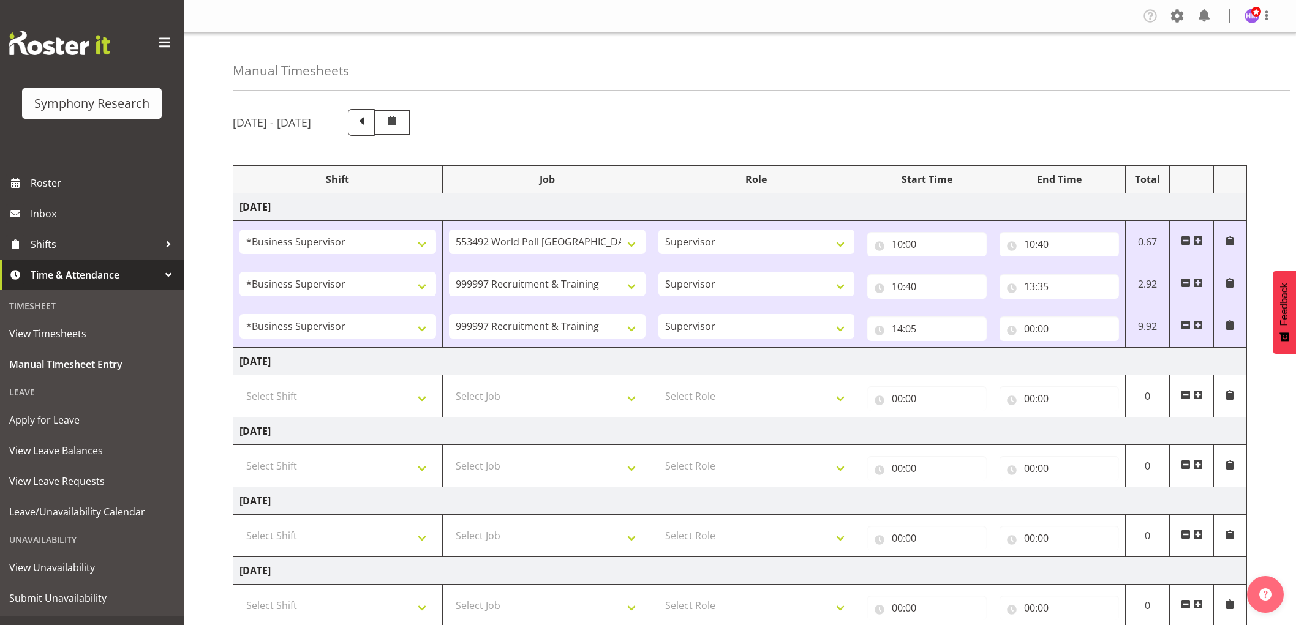
select select "1607"
select select "10499"
select select "1607"
select select "2379"
select select "1607"
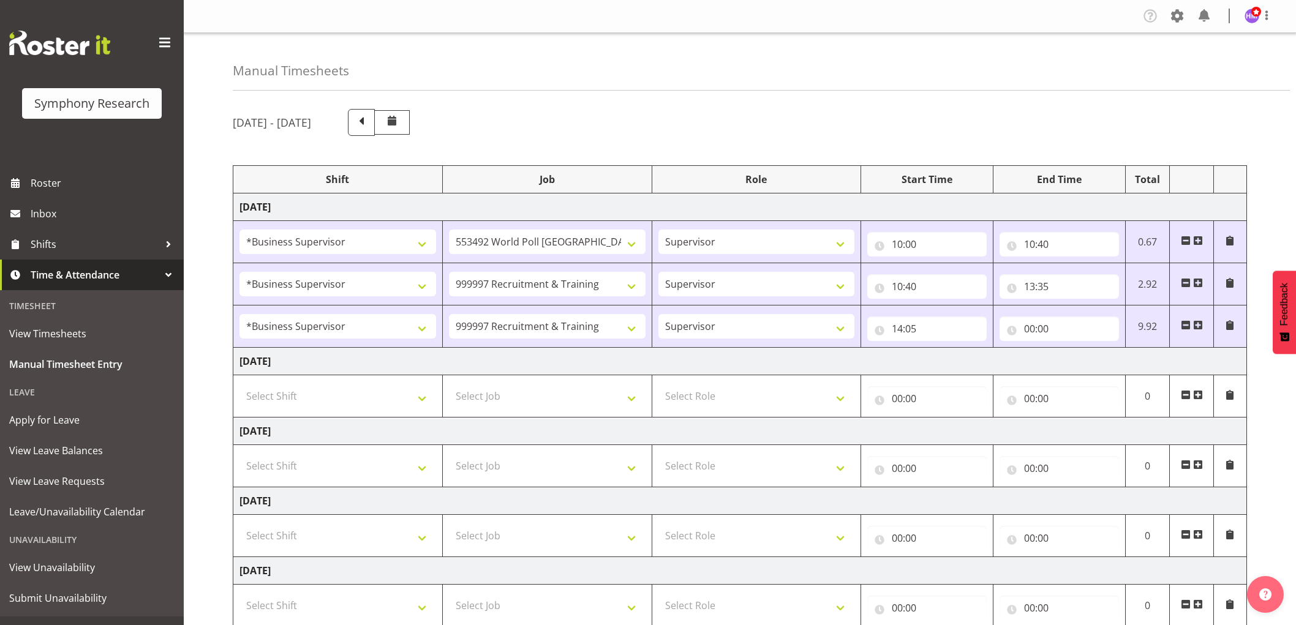
select select "2379"
click at [1058, 338] on input "00:00" at bounding box center [1059, 329] width 119 height 25
drag, startPoint x: 1079, startPoint y: 368, endPoint x: 1089, endPoint y: 353, distance: 18.2
click at [1079, 368] on select "00 01 02 03 04 05 06 07 08 09 10 11 12 13 14 15 16 17 18 19 20 21 22 23" at bounding box center [1084, 361] width 28 height 25
select select "16"
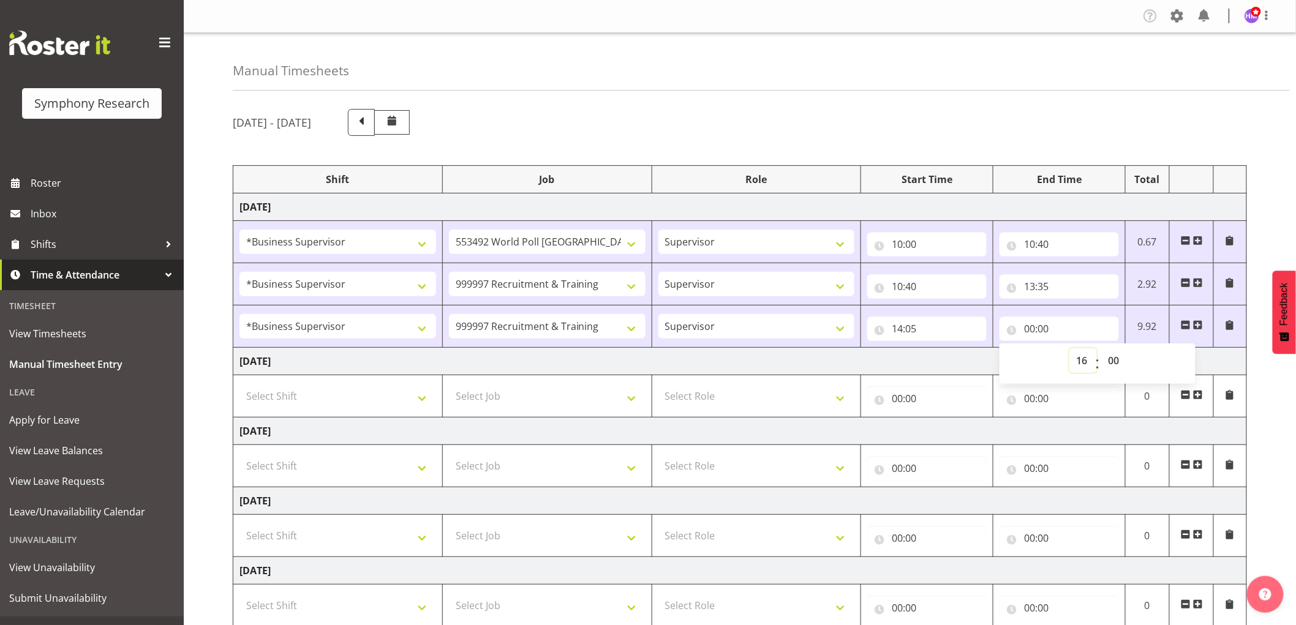
click at [1070, 349] on select "00 01 02 03 04 05 06 07 08 09 10 11 12 13 14 15 16 17 18 19 20 21 22 23" at bounding box center [1084, 361] width 28 height 25
type input "16:00"
drag, startPoint x: 1076, startPoint y: 372, endPoint x: 1087, endPoint y: 364, distance: 13.1
click at [1084, 366] on select "00 01 02 03 04 05 06 07 08 09 10 11 12 13 14 15 16 17 18 19 20 21 22 23" at bounding box center [1084, 361] width 28 height 25
select select "15"
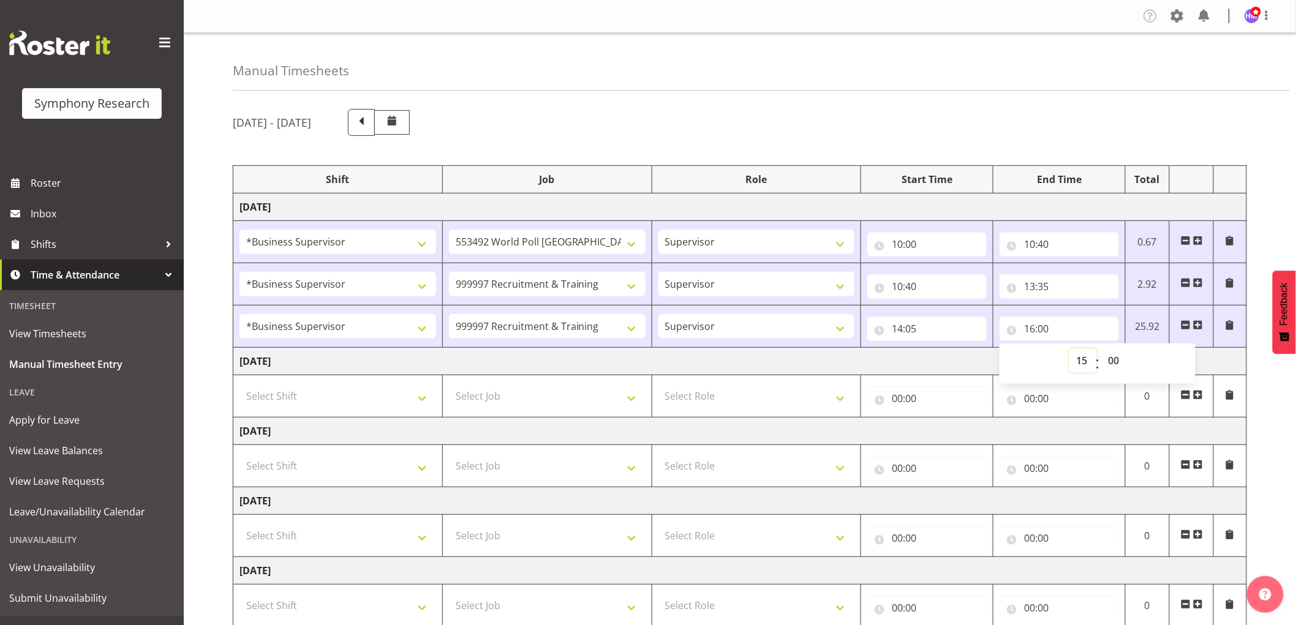
click at [1070, 349] on select "00 01 02 03 04 05 06 07 08 09 10 11 12 13 14 15 16 17 18 19 20 21 22 23" at bounding box center [1084, 361] width 28 height 25
type input "15:00"
click at [1087, 363] on select "00 01 02 03 04 05 06 07 08 09 10 11 12 13 14 15 16 17 18 19 20 21 22 23" at bounding box center [1084, 361] width 28 height 25
select select "16"
click at [1070, 349] on select "00 01 02 03 04 05 06 07 08 09 10 11 12 13 14 15 16 17 18 19 20 21 22 23" at bounding box center [1084, 361] width 28 height 25
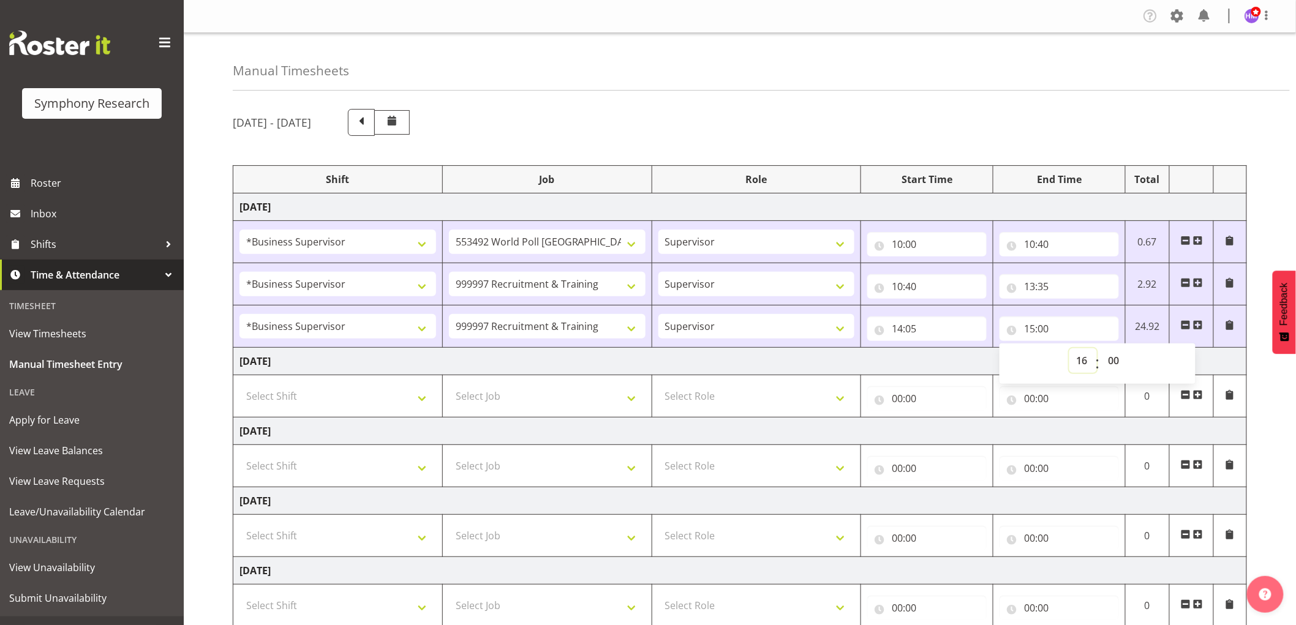
type input "16:00"
click at [1198, 323] on span at bounding box center [1198, 325] width 10 height 10
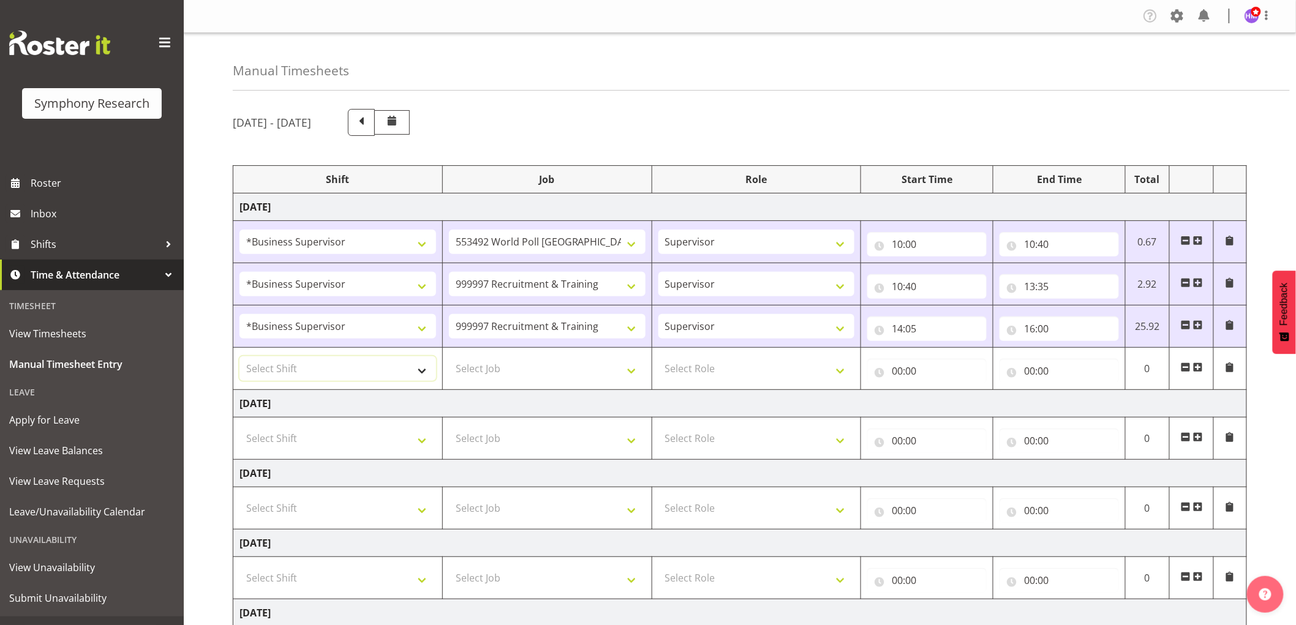
drag, startPoint x: 352, startPoint y: 369, endPoint x: 349, endPoint y: 363, distance: 6.8
click at [353, 369] on select "Select Shift !!Weekend Residential (Roster IT Shift Label) *Business 9/10am ~ 4…" at bounding box center [338, 369] width 197 height 25
select select "1607"
click at [240, 357] on select "Select Shift !!Weekend Residential (Roster IT Shift Label) *Business 9/10am ~ 4…" at bounding box center [338, 369] width 197 height 25
click at [511, 380] on select "Select Job 550060 IF Admin 553492 World Poll [GEOGRAPHIC_DATA] Wave 2 2025 5535…" at bounding box center [547, 369] width 197 height 25
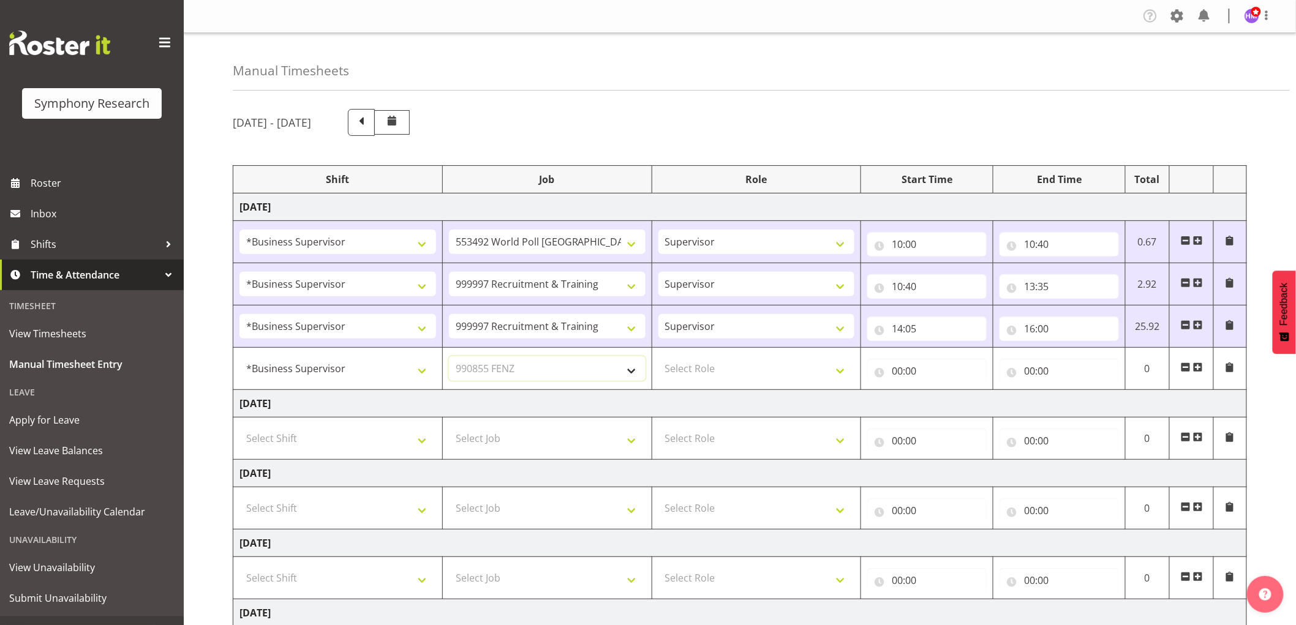
click at [449, 357] on select "Select Job 550060 IF Admin 553492 World Poll [GEOGRAPHIC_DATA] Wave 2 2025 5535…" at bounding box center [547, 369] width 197 height 25
click at [542, 368] on select "550060 IF Admin 553492 World Poll [GEOGRAPHIC_DATA] Wave 2 2025 553500 BFM [DAT…" at bounding box center [547, 369] width 197 height 25
select select "743"
click at [449, 357] on select "550060 IF Admin 553492 World Poll [GEOGRAPHIC_DATA] Wave 2 2025 553500 BFM [DAT…" at bounding box center [547, 369] width 197 height 25
click at [706, 366] on select "Select Role Supervisor Interviewing Briefing" at bounding box center [757, 369] width 197 height 25
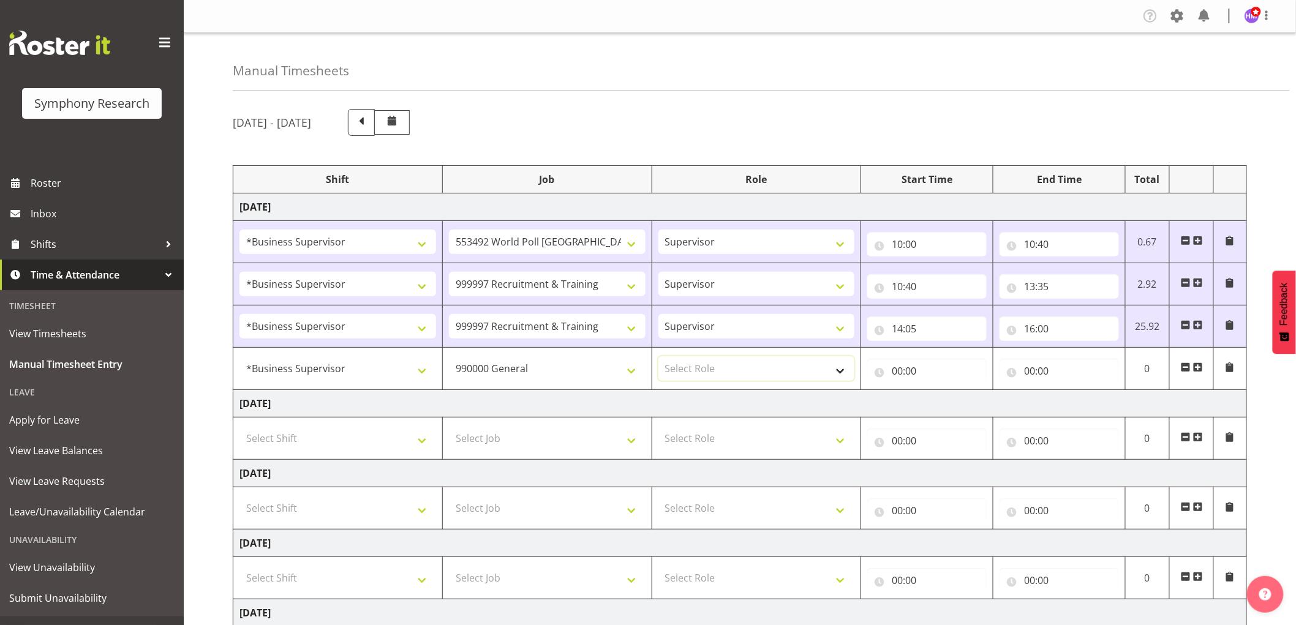
select select "45"
click at [659, 357] on select "Select Role Supervisor Interviewing Briefing" at bounding box center [757, 369] width 197 height 25
click at [890, 383] on input "00:00" at bounding box center [926, 371] width 119 height 25
click at [945, 402] on select "00 01 02 03 04 05 06 07 08 09 10 11 12 13 14 15 16 17 18 19 20 21 22 23" at bounding box center [951, 403] width 28 height 25
select select "16"
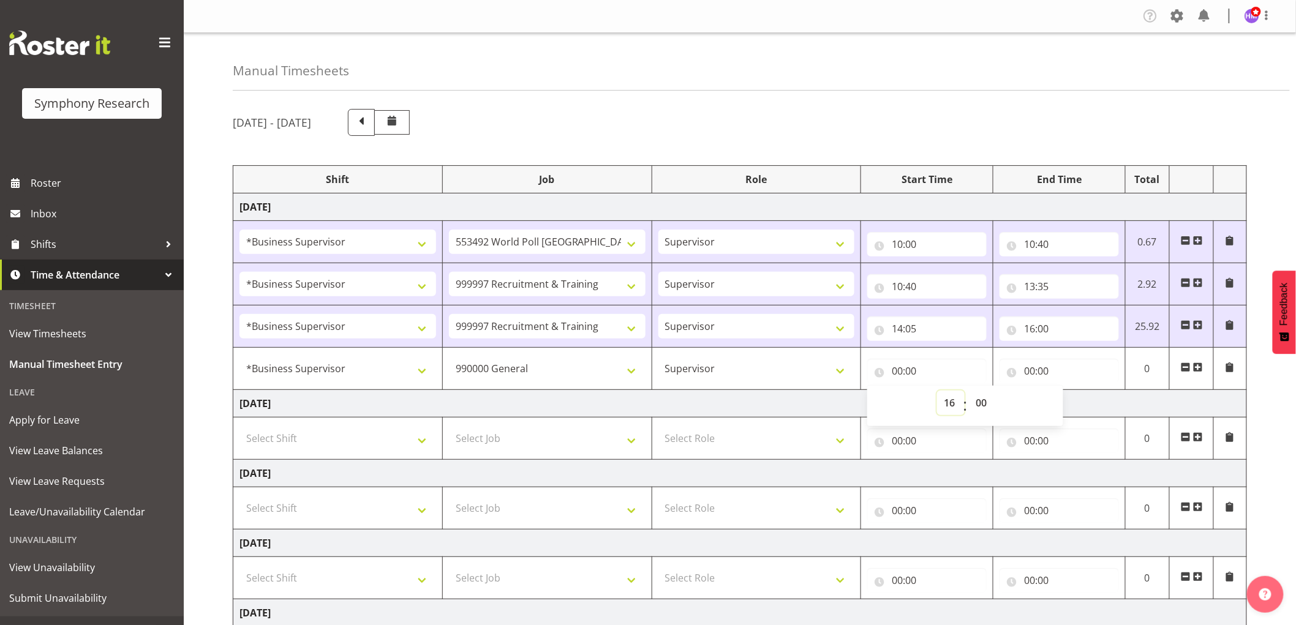
click at [937, 391] on select "00 01 02 03 04 05 06 07 08 09 10 11 12 13 14 15 16 17 18 19 20 21 22 23" at bounding box center [951, 403] width 28 height 25
type input "16:00"
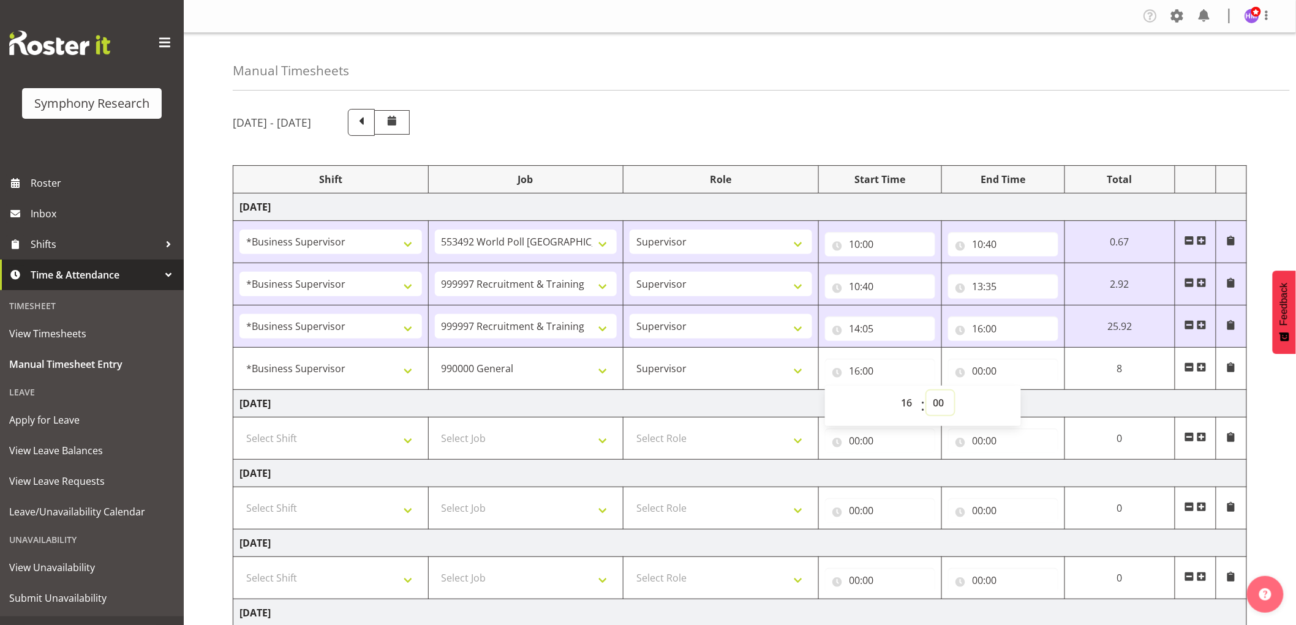
click at [944, 402] on select "00 01 02 03 04 05 06 07 08 09 10 11 12 13 14 15 16 17 18 19 20 21 22 23 24 25 2…" at bounding box center [941, 403] width 28 height 25
select select "54"
click at [954, 391] on select "00 01 02 03 04 05 06 07 08 09 10 11 12 13 14 15 16 17 18 19 20 21 22 23 24 25 2…" at bounding box center [941, 403] width 28 height 25
type input "16:54"
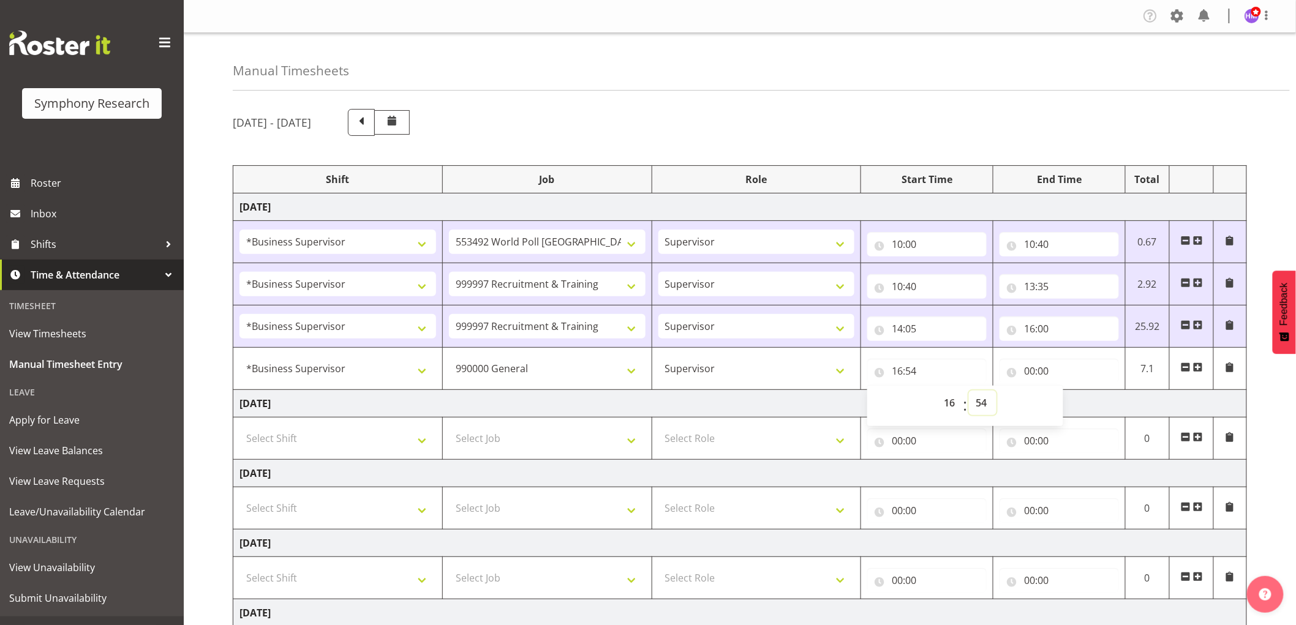
click at [987, 415] on select "00 01 02 03 04 05 06 07 08 09 10 11 12 13 14 15 16 17 18 19 20 21 22 23 24 25 2…" at bounding box center [983, 403] width 28 height 25
select select "0"
click at [969, 391] on select "00 01 02 03 04 05 06 07 08 09 10 11 12 13 14 15 16 17 18 19 20 21 22 23 24 25 2…" at bounding box center [983, 403] width 28 height 25
type input "16:00"
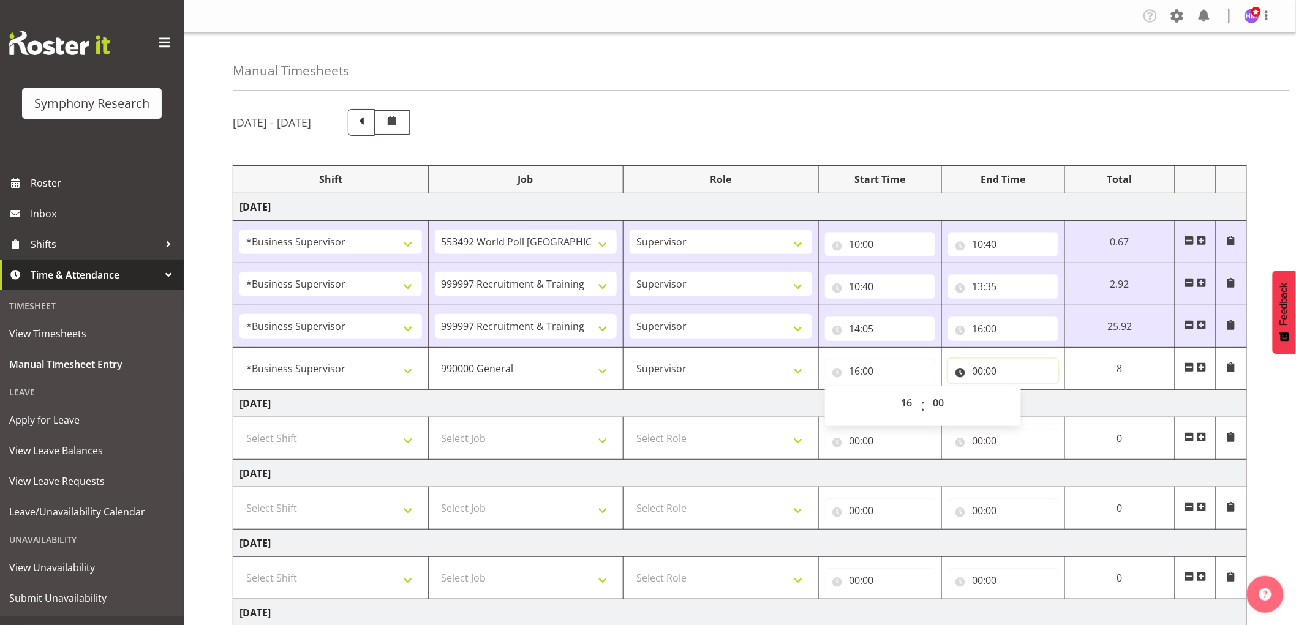
click at [983, 374] on input "00:00" at bounding box center [1003, 371] width 110 height 25
drag, startPoint x: 1030, startPoint y: 410, endPoint x: 1030, endPoint y: 419, distance: 8.6
click at [1030, 414] on select "00 01 02 03 04 05 06 07 08 09 10 11 12 13 14 15 16 17 18 19 20 21 22 23" at bounding box center [1032, 403] width 28 height 25
select select "16"
click at [1046, 391] on select "00 01 02 03 04 05 06 07 08 09 10 11 12 13 14 15 16 17 18 19 20 21 22 23" at bounding box center [1032, 403] width 28 height 25
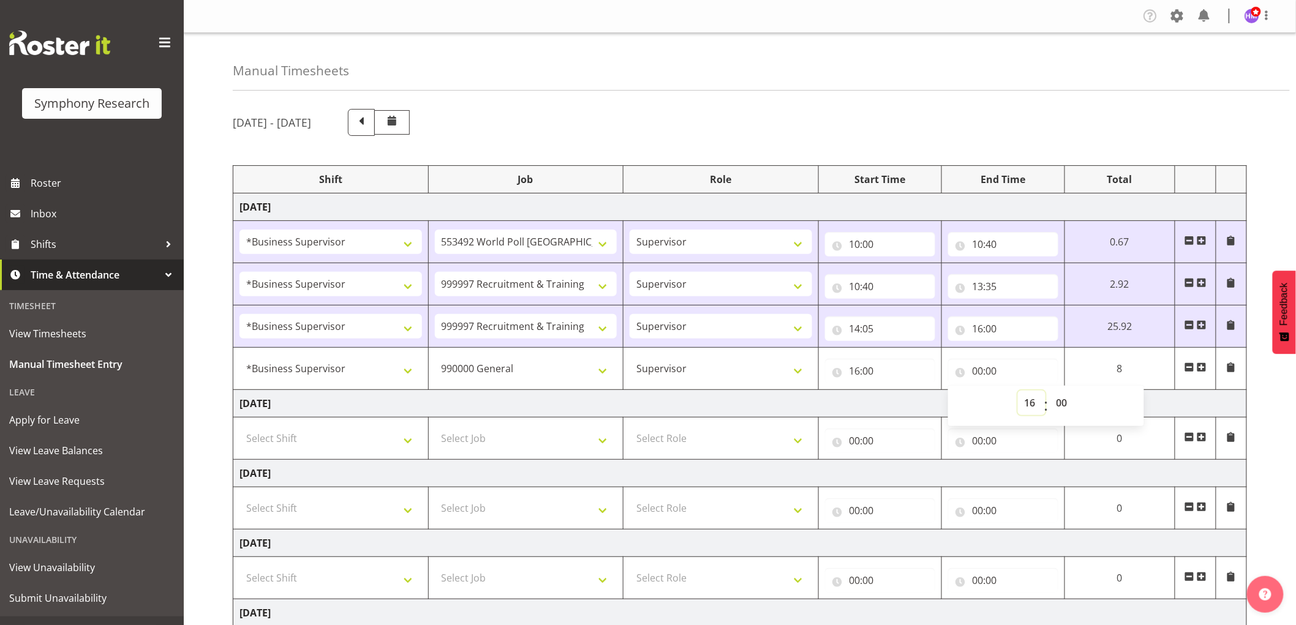
type input "16:00"
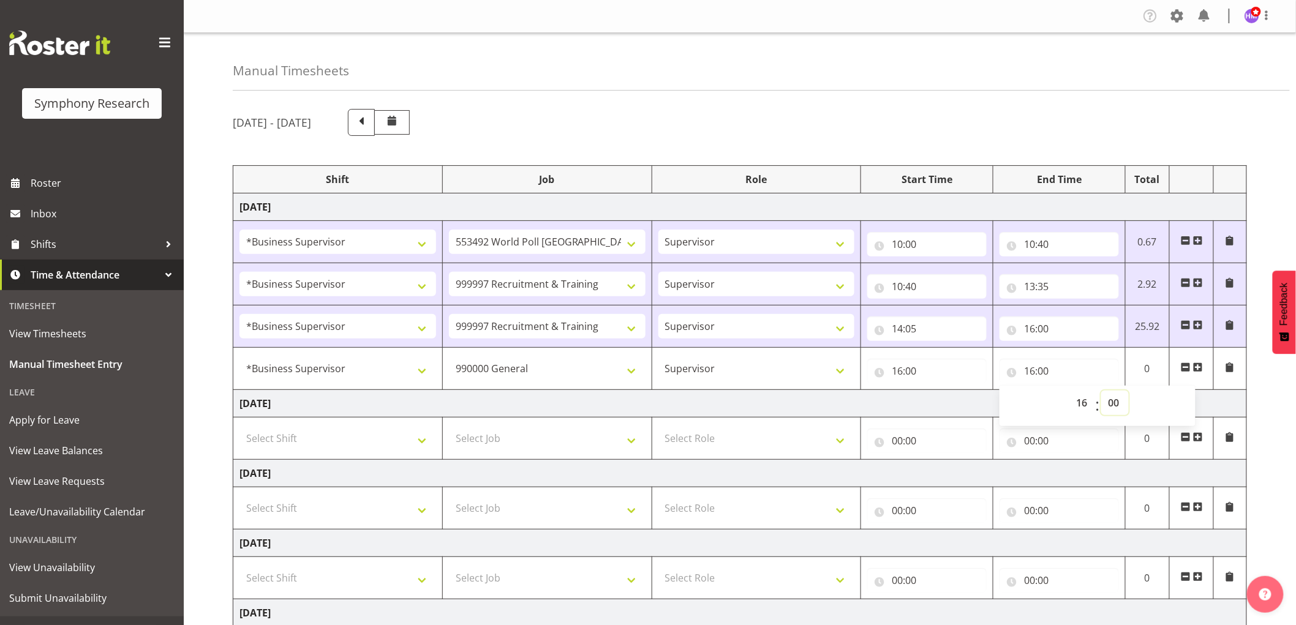
click at [1115, 399] on select "00 01 02 03 04 05 06 07 08 09 10 11 12 13 14 15 16 17 18 19 20 21 22 23 24 25 2…" at bounding box center [1115, 403] width 28 height 25
select select "15"
click at [1101, 391] on select "00 01 02 03 04 05 06 07 08 09 10 11 12 13 14 15 16 17 18 19 20 21 22 23 24 25 2…" at bounding box center [1115, 403] width 28 height 25
type input "16:15"
click at [1199, 368] on span at bounding box center [1198, 368] width 10 height 10
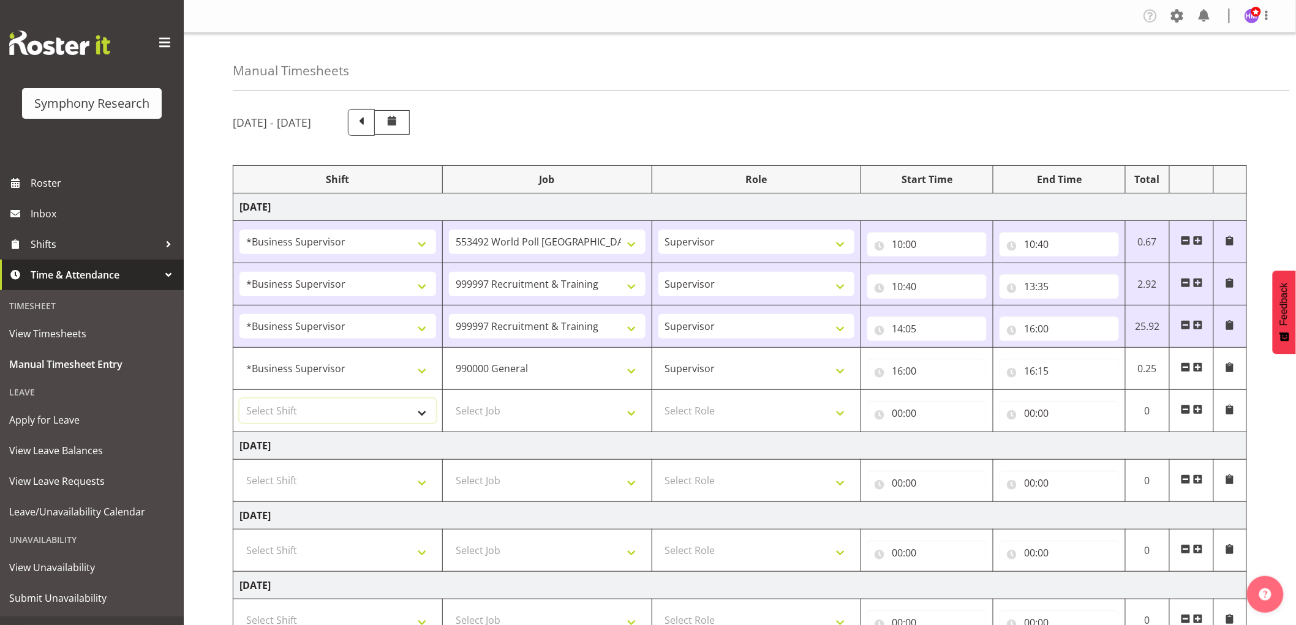
click at [366, 417] on select "Select Shift !!Weekend Residential (Roster IT Shift Label) *Business 9/10am ~ 4…" at bounding box center [338, 411] width 197 height 25
select select "1607"
click at [240, 399] on select "Select Shift !!Weekend Residential (Roster IT Shift Label) *Business 9/10am ~ 4…" at bounding box center [338, 411] width 197 height 25
click at [494, 425] on td "Select Job 550060 IF Admin 553492 World Poll [GEOGRAPHIC_DATA] Wave 2 2025 5535…" at bounding box center [547, 411] width 210 height 42
click at [504, 412] on select "Select Job 550060 IF Admin 553492 World Poll [GEOGRAPHIC_DATA] Wave 2 2025 5535…" at bounding box center [547, 411] width 197 height 25
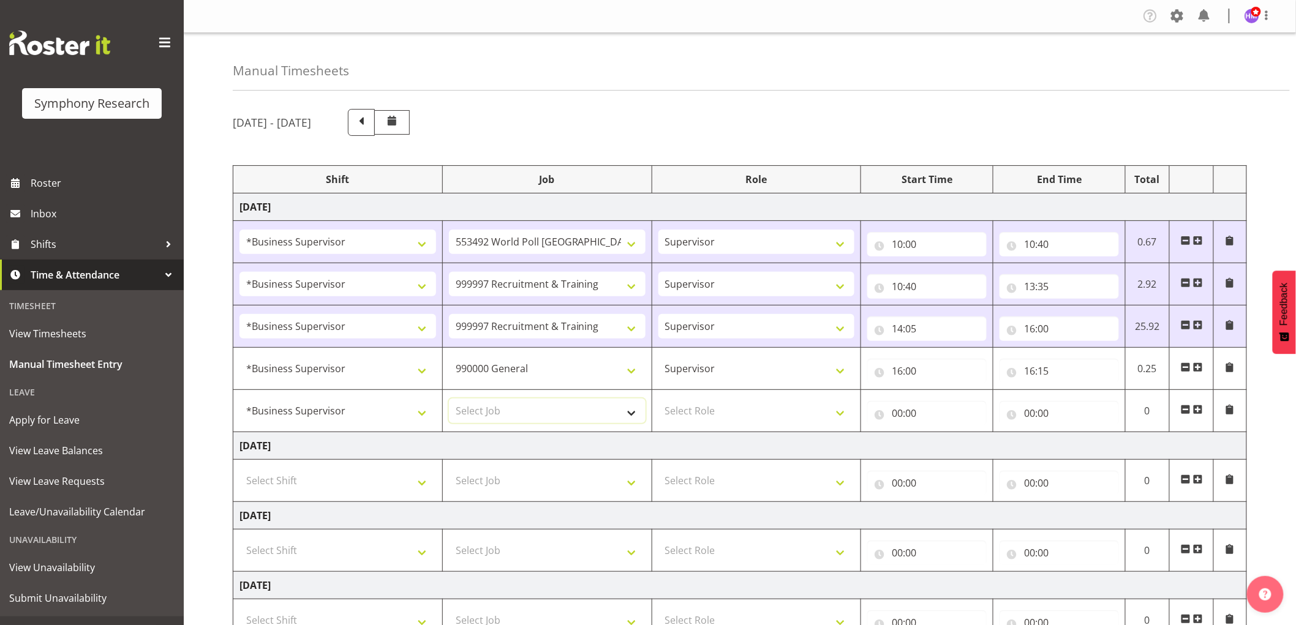
select select "9636"
click at [449, 399] on select "Select Job 550060 IF Admin 553492 World Poll [GEOGRAPHIC_DATA] Wave 2 2025 5535…" at bounding box center [547, 411] width 197 height 25
click at [764, 429] on td "Select Role Supervisor Interviewing Briefing" at bounding box center [757, 411] width 210 height 42
click at [744, 410] on select "Select Role Supervisor Interviewing Briefing" at bounding box center [757, 411] width 197 height 25
select select "45"
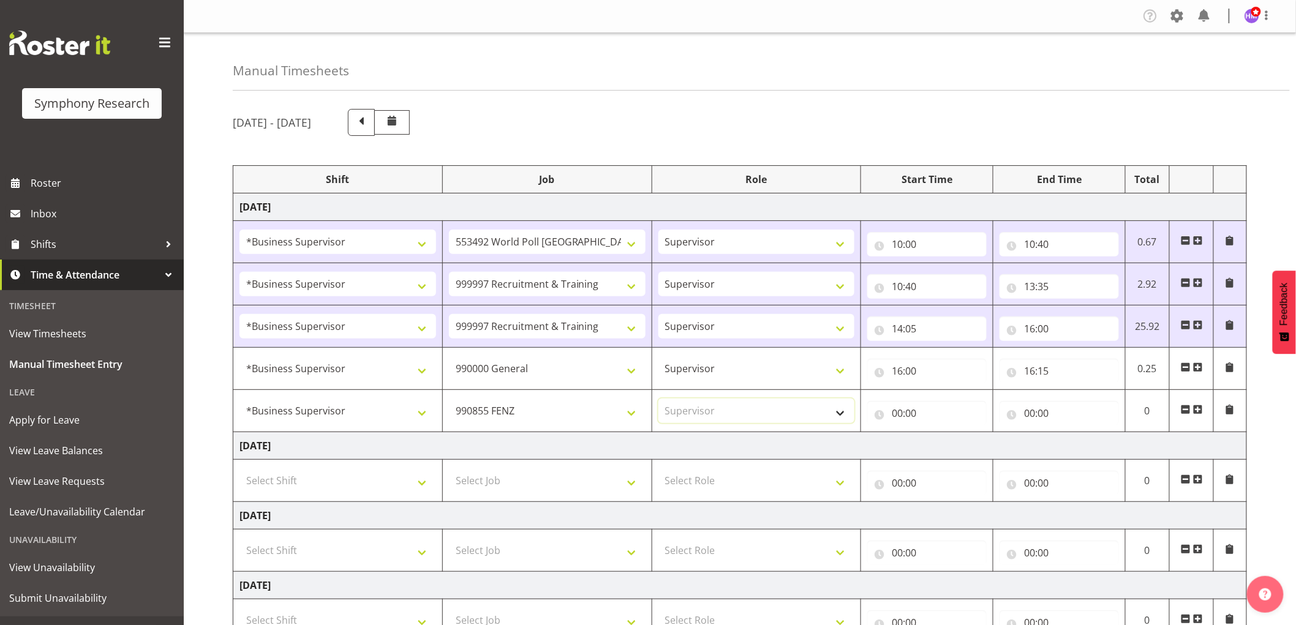
click at [659, 399] on select "Select Role Supervisor Interviewing Briefing" at bounding box center [757, 411] width 197 height 25
click at [885, 421] on input "00:00" at bounding box center [926, 413] width 119 height 25
click at [946, 450] on select "00 01 02 03 04 05 06 07 08 09 10 11 12 13 14 15 16 17 18 19 20 21 22 23" at bounding box center [951, 445] width 28 height 25
select select "16"
click at [937, 434] on select "00 01 02 03 04 05 06 07 08 09 10 11 12 13 14 15 16 17 18 19 20 21 22 23" at bounding box center [951, 445] width 28 height 25
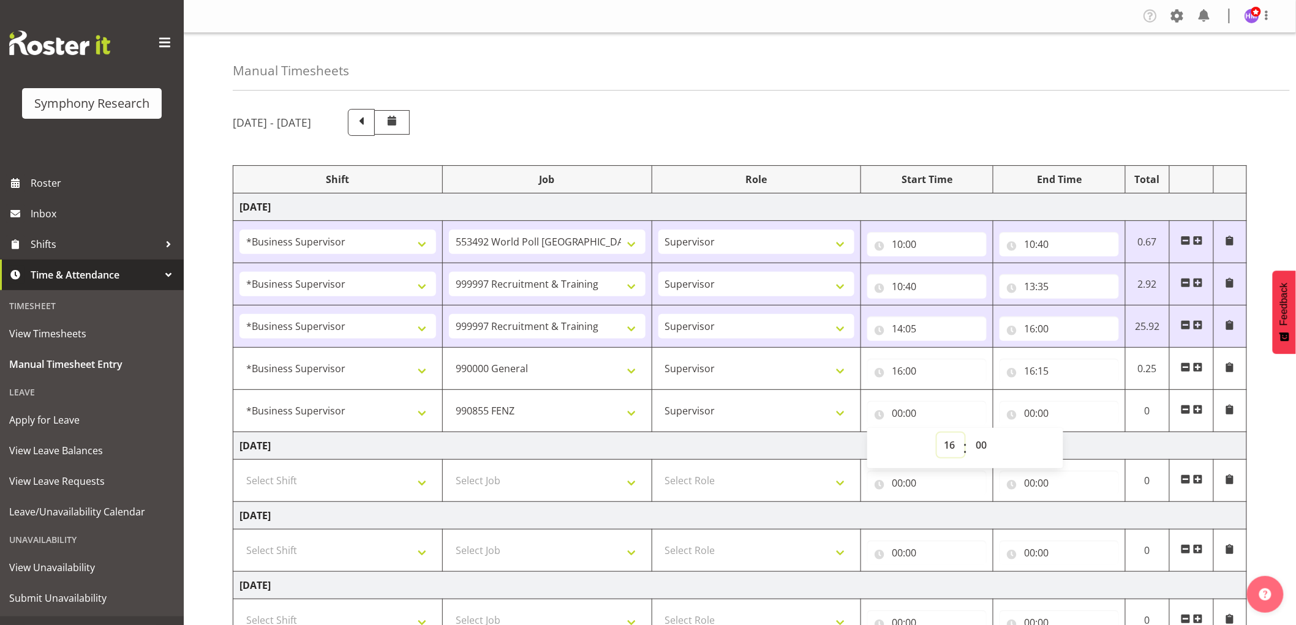
type input "16:00"
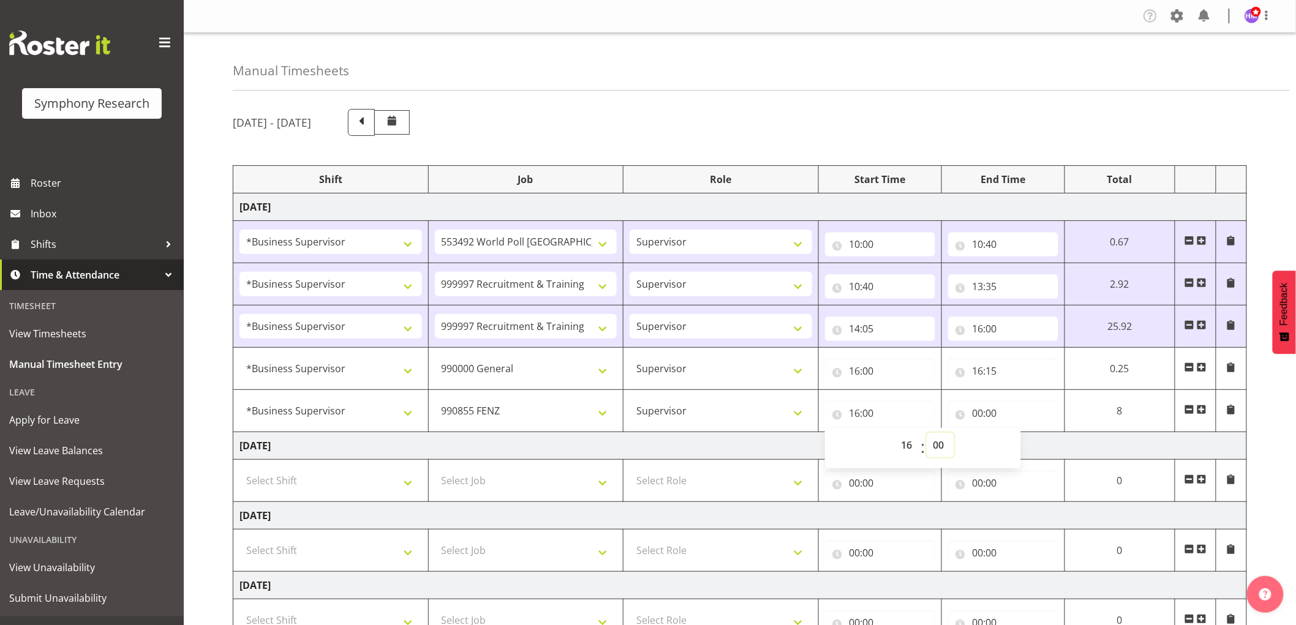
click at [948, 435] on select "00 01 02 03 04 05 06 07 08 09 10 11 12 13 14 15 16 17 18 19 20 21 22 23 24 25 2…" at bounding box center [941, 445] width 28 height 25
select select "15"
click at [927, 434] on select "00 01 02 03 04 05 06 07 08 09 10 11 12 13 14 15 16 17 18 19 20 21 22 23 24 25 2…" at bounding box center [941, 445] width 28 height 25
type input "16:15"
click at [987, 423] on input "00:00" at bounding box center [1003, 413] width 110 height 25
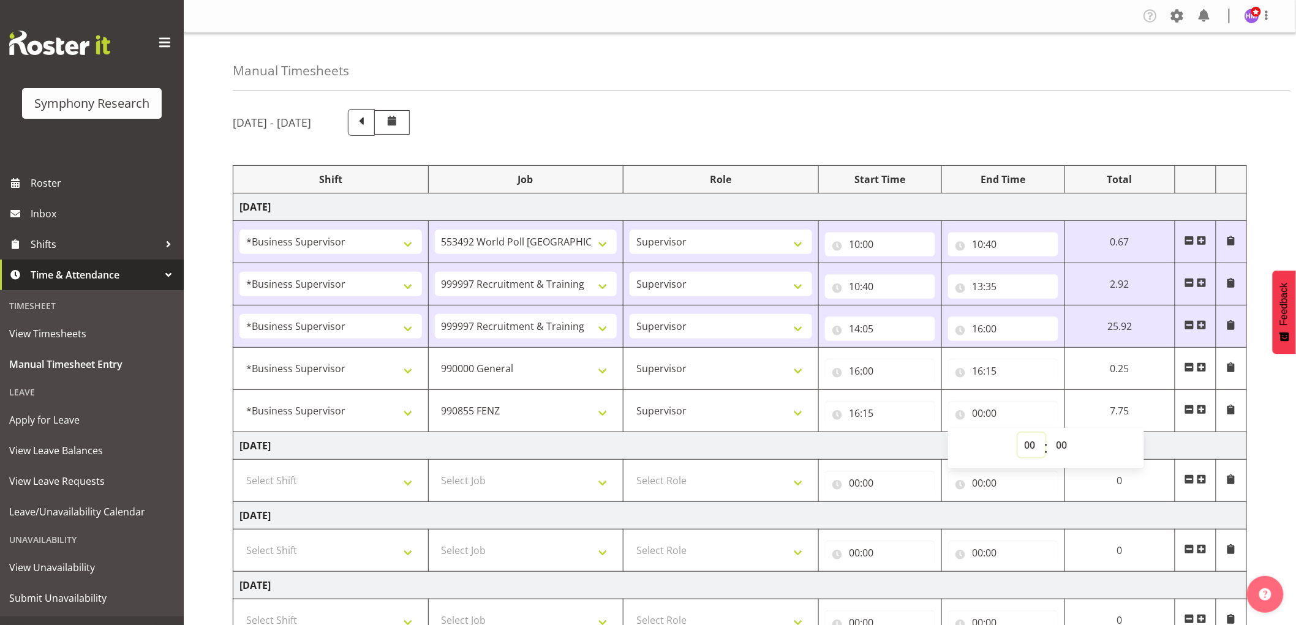
click at [1021, 458] on select "00 01 02 03 04 05 06 07 08 09 10 11 12 13 14 15 16 17 18 19 20 21 22 23" at bounding box center [1032, 445] width 28 height 25
select select "16"
click at [1018, 434] on select "00 01 02 03 04 05 06 07 08 09 10 11 12 13 14 15 16 17 18 19 20 21 22 23" at bounding box center [1032, 445] width 28 height 25
type input "16:00"
click at [1064, 443] on select "00 01 02 03 04 05 06 07 08 09 10 11 12 13 14 15 16 17 18 19 20 21 22 23 24 25 2…" at bounding box center [1064, 445] width 28 height 25
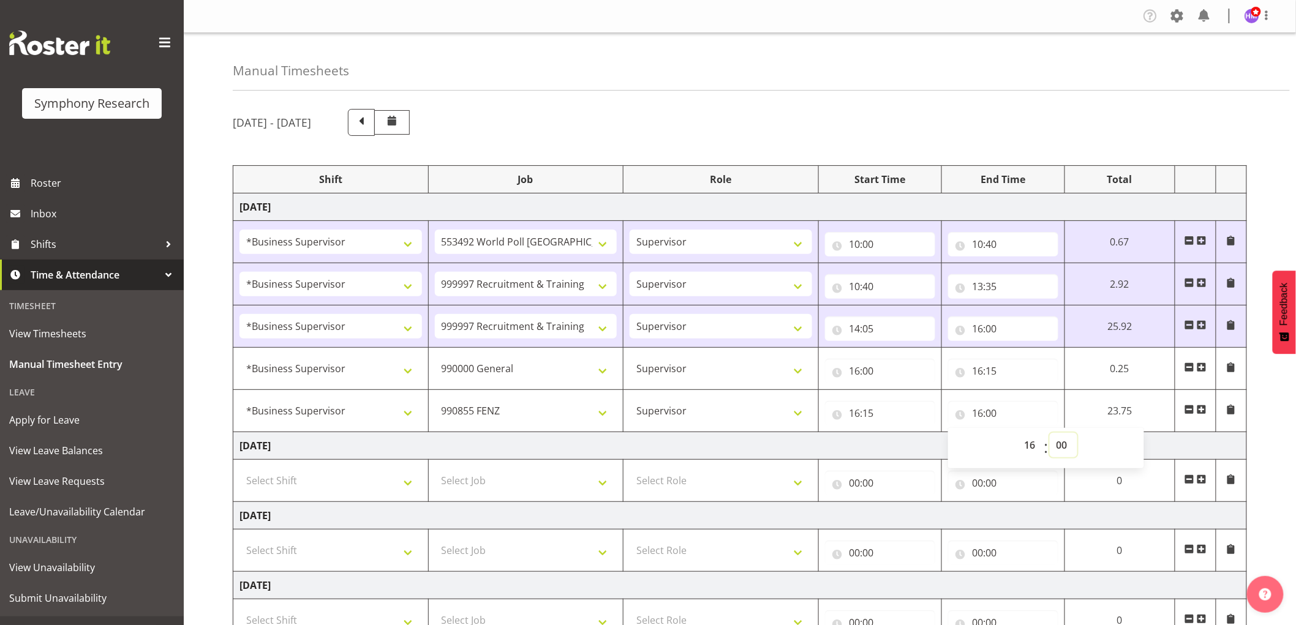
select select "54"
click at [1078, 434] on select "00 01 02 03 04 05 06 07 08 09 10 11 12 13 14 15 16 17 18 19 20 21 22 23 24 25 2…" at bounding box center [1064, 445] width 28 height 25
type input "16:54"
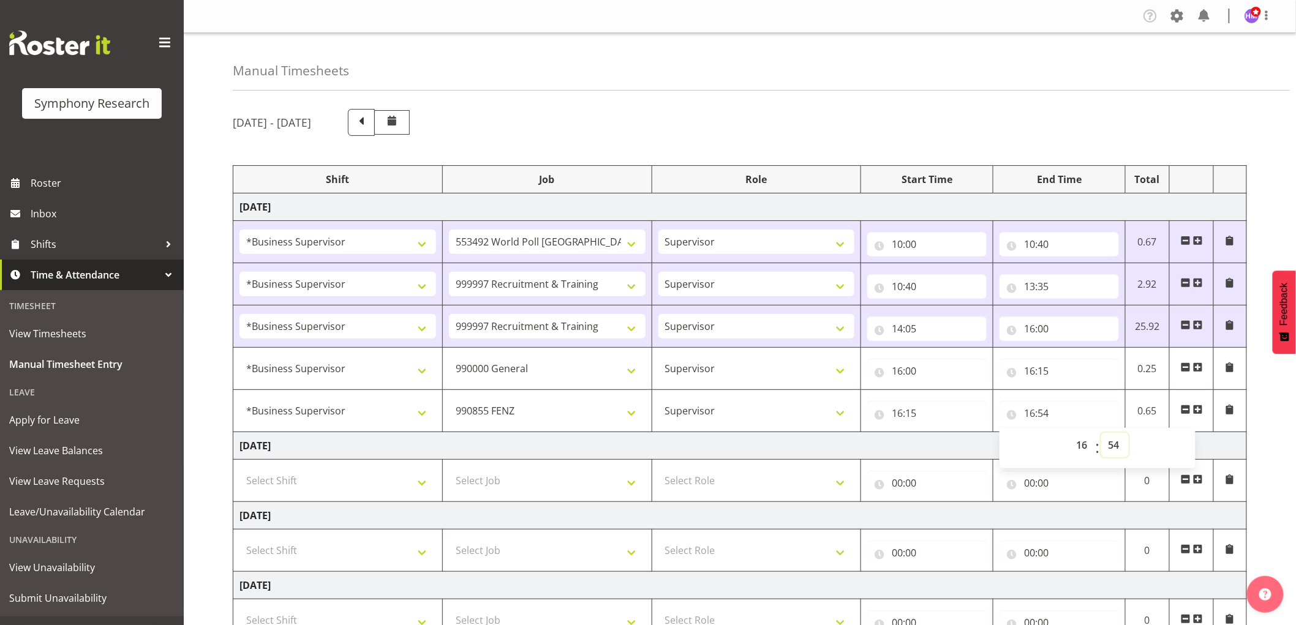
click at [1118, 437] on select "00 01 02 03 04 05 06 07 08 09 10 11 12 13 14 15 16 17 18 19 20 21 22 23 24 25 2…" at bounding box center [1115, 445] width 28 height 25
select select "45"
click at [1101, 434] on select "00 01 02 03 04 05 06 07 08 09 10 11 12 13 14 15 16 17 18 19 20 21 22 23 24 25 2…" at bounding box center [1115, 445] width 28 height 25
type input "16:45"
drag, startPoint x: 1020, startPoint y: 149, endPoint x: 1049, endPoint y: 175, distance: 38.2
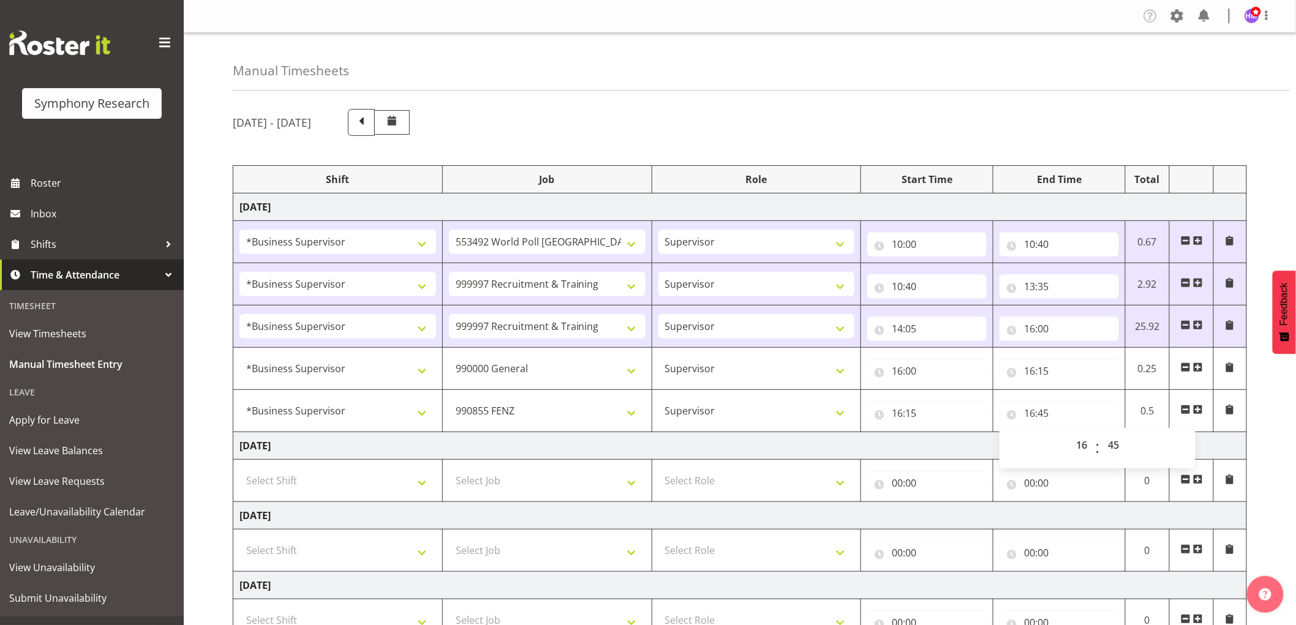
click at [1023, 151] on div "[DATE] - [DATE] Shift Job Role Start Time End Time Total [DATE] !!Weekend Resid…" at bounding box center [765, 510] width 1064 height 820
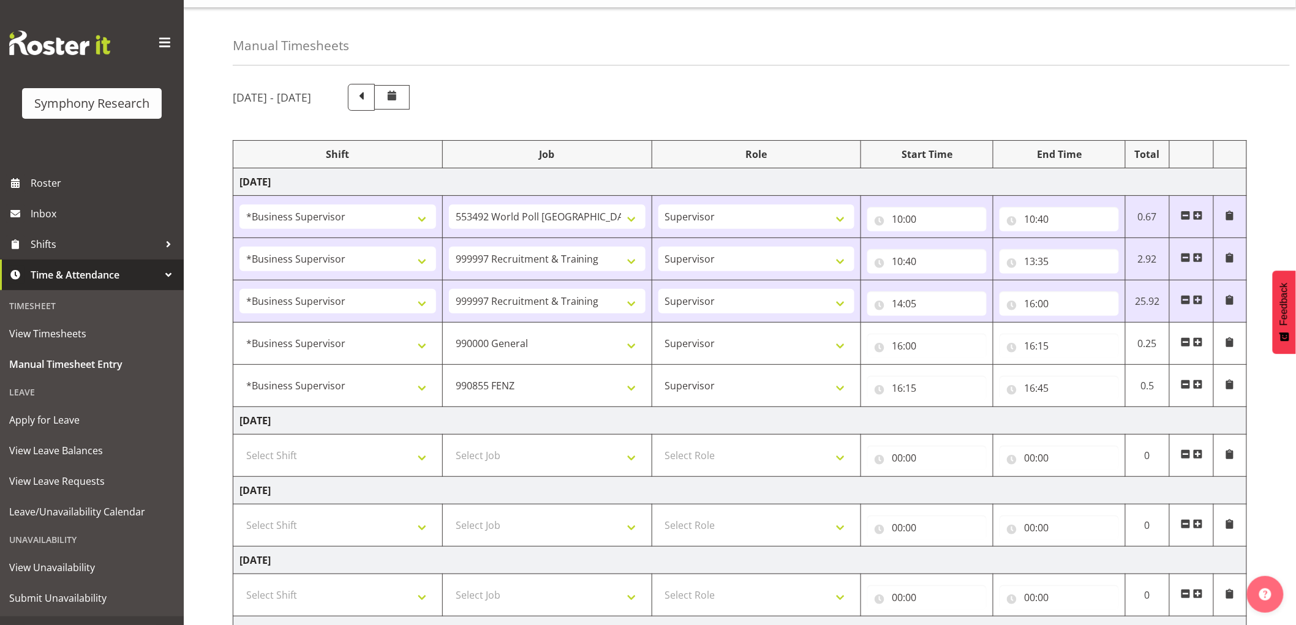
scroll to position [68, 0]
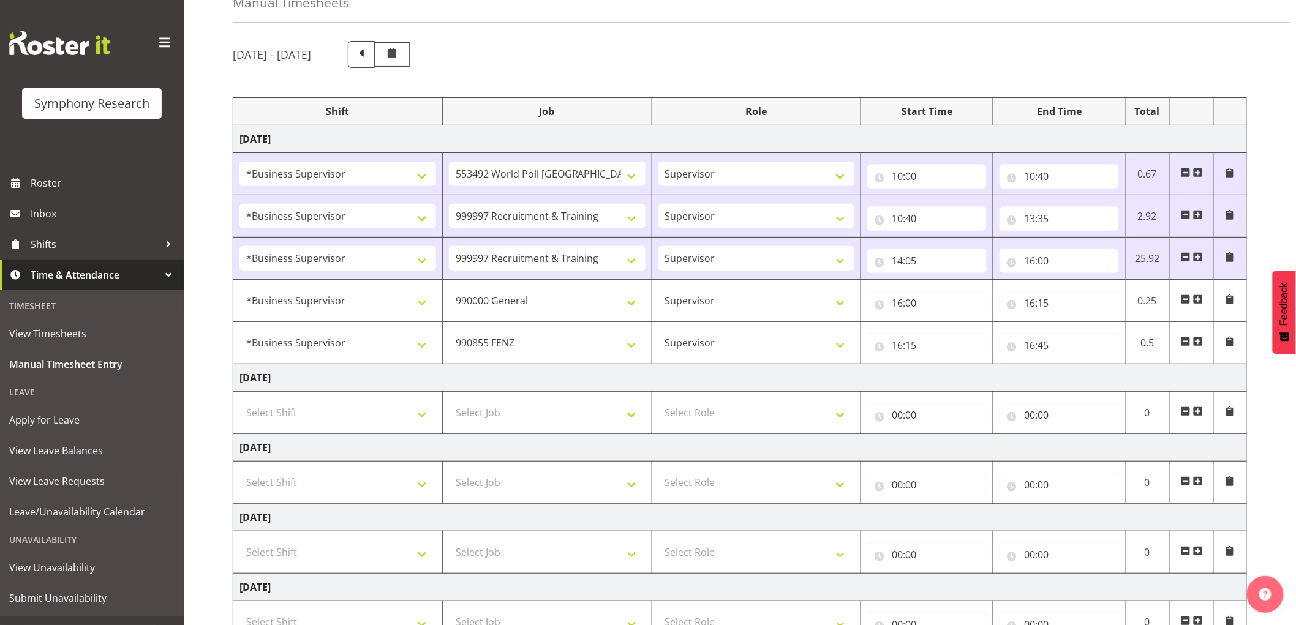
click at [1202, 344] on span at bounding box center [1198, 342] width 10 height 10
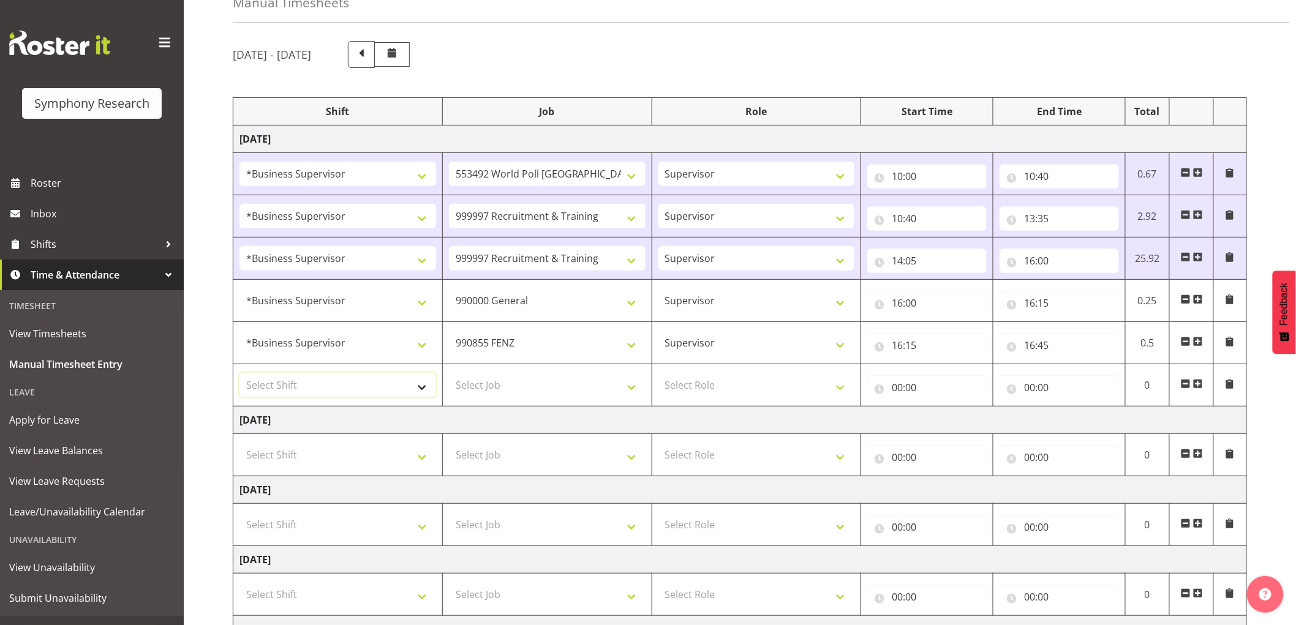
click at [346, 395] on select "Select Shift !!Weekend Residential (Roster IT Shift Label) *Business 9/10am ~ 4…" at bounding box center [338, 385] width 197 height 25
select select "1607"
click at [240, 374] on select "Select Shift !!Weekend Residential (Roster IT Shift Label) *Business 9/10am ~ 4…" at bounding box center [338, 385] width 197 height 25
click at [498, 396] on select "Select Job 550060 IF Admin 553492 World Poll [GEOGRAPHIC_DATA] Wave 2 2025 5535…" at bounding box center [547, 385] width 197 height 25
select select "743"
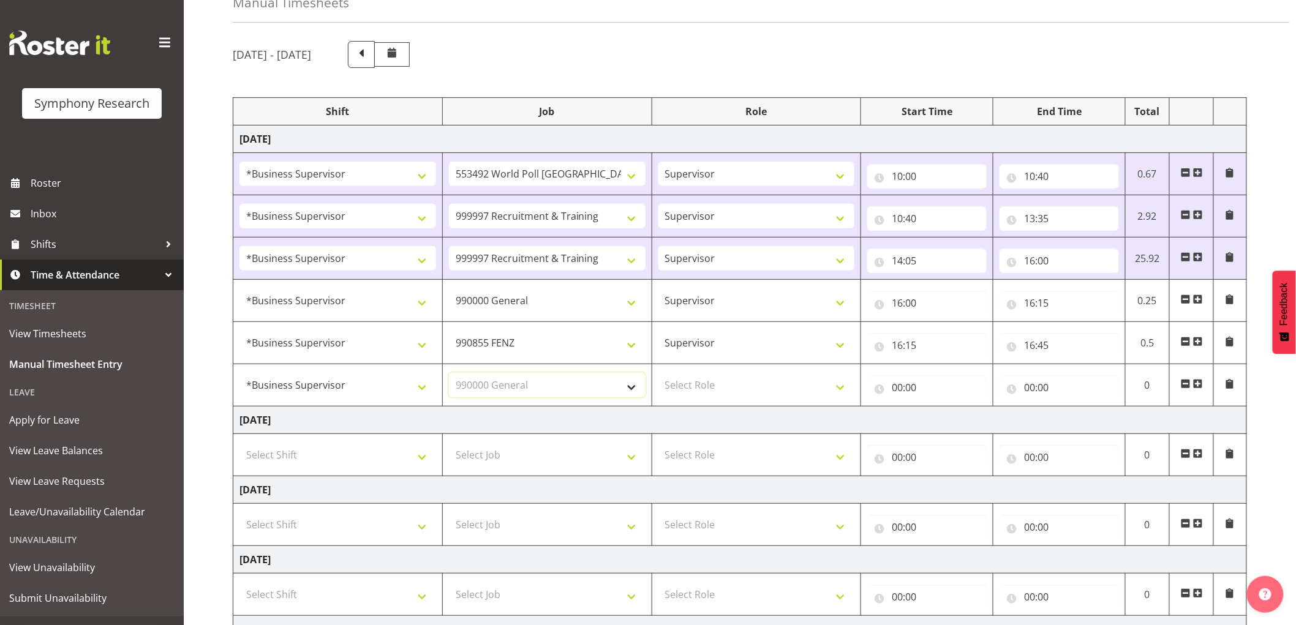
click at [449, 374] on select "Select Job 550060 IF Admin 553492 World Poll [GEOGRAPHIC_DATA] Wave 2 2025 5535…" at bounding box center [547, 385] width 197 height 25
click at [701, 377] on select "Select Role Supervisor Interviewing Briefing" at bounding box center [757, 385] width 197 height 25
select select "45"
click at [659, 374] on select "Select Role Supervisor Interviewing Briefing" at bounding box center [757, 385] width 197 height 25
click at [945, 397] on input "00:00" at bounding box center [926, 388] width 119 height 25
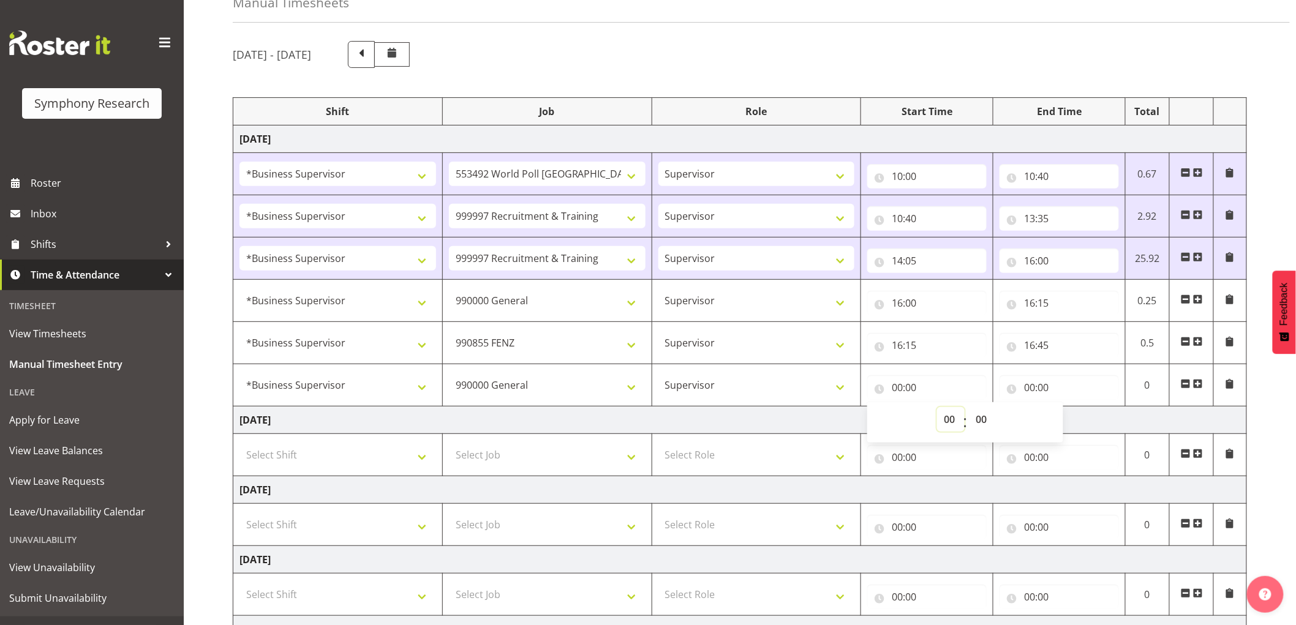
click at [945, 426] on select "00 01 02 03 04 05 06 07 08 09 10 11 12 13 14 15 16 17 18 19 20 21 22 23" at bounding box center [951, 419] width 28 height 25
select select "16"
click at [937, 408] on select "00 01 02 03 04 05 06 07 08 09 10 11 12 13 14 15 16 17 18 19 20 21 22 23" at bounding box center [951, 419] width 28 height 25
type input "16:00"
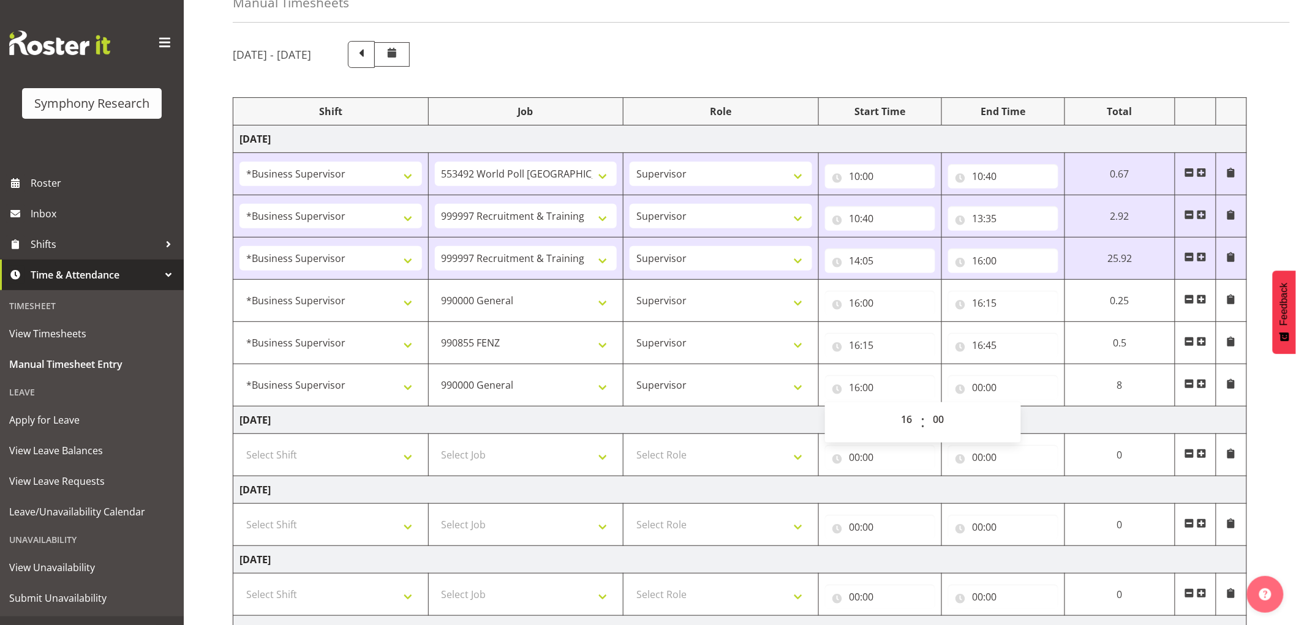
click at [956, 421] on div "00 01 02 03 04 05 06 07 08 09 10 11 12 13 14 15 16 17 18 19 20 21 22 23 : 00 01…" at bounding box center [923, 422] width 196 height 31
click at [945, 420] on select "00 01 02 03 04 05 06 07 08 09 10 11 12 13 14 15 16 17 18 19 20 21 22 23 24 25 2…" at bounding box center [941, 419] width 28 height 25
select select "45"
click at [927, 408] on select "00 01 02 03 04 05 06 07 08 09 10 11 12 13 14 15 16 17 18 19 20 21 22 23 24 25 2…" at bounding box center [941, 419] width 28 height 25
type input "16:45"
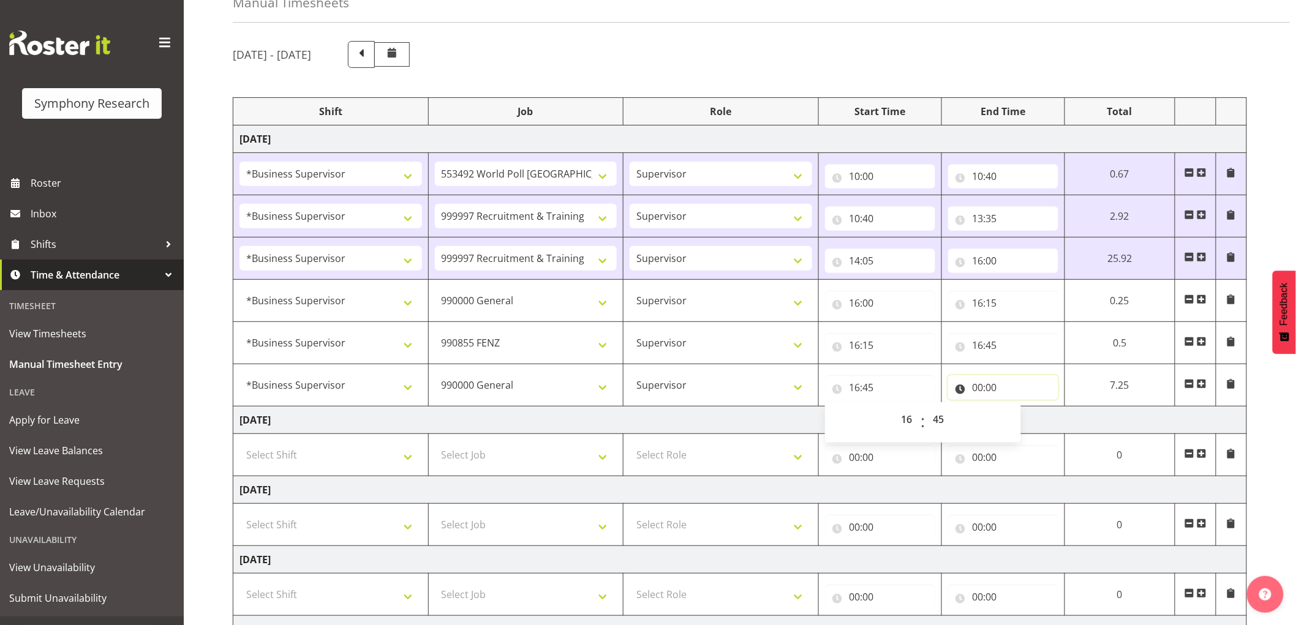
click at [975, 384] on input "00:00" at bounding box center [1003, 388] width 110 height 25
click at [1030, 424] on select "00 01 02 03 04 05 06 07 08 09 10 11 12 13 14 15 16 17 18 19 20 21 22 23" at bounding box center [1032, 419] width 28 height 25
select select "17"
click at [1046, 408] on select "00 01 02 03 04 05 06 07 08 09 10 11 12 13 14 15 16 17 18 19 20 21 22 23" at bounding box center [1032, 419] width 28 height 25
type input "17:00"
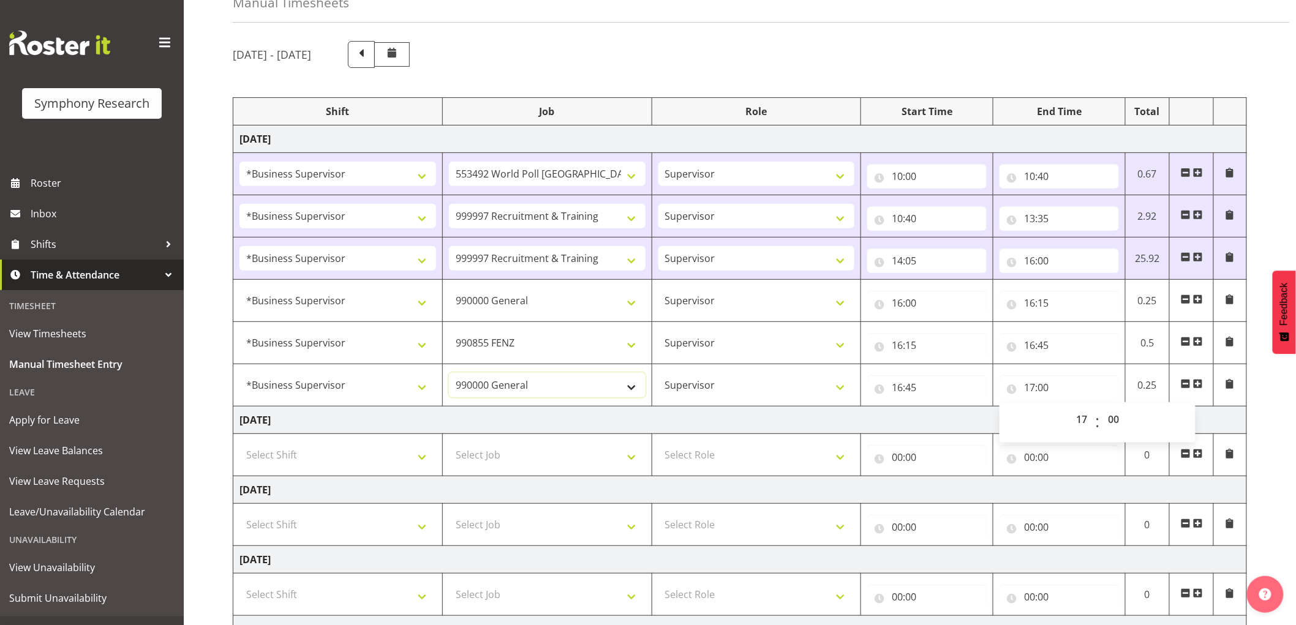
click at [515, 396] on select "550060 IF Admin 553492 World Poll [GEOGRAPHIC_DATA] Wave 2 2025 553500 BFM [DAT…" at bounding box center [547, 385] width 197 height 25
select select "2379"
click at [449, 374] on select "550060 IF Admin 553492 World Poll [GEOGRAPHIC_DATA] Wave 2 2025 553500 BFM [DAT…" at bounding box center [547, 385] width 197 height 25
click at [768, 58] on div "[DATE] - [DATE]" at bounding box center [740, 54] width 1014 height 27
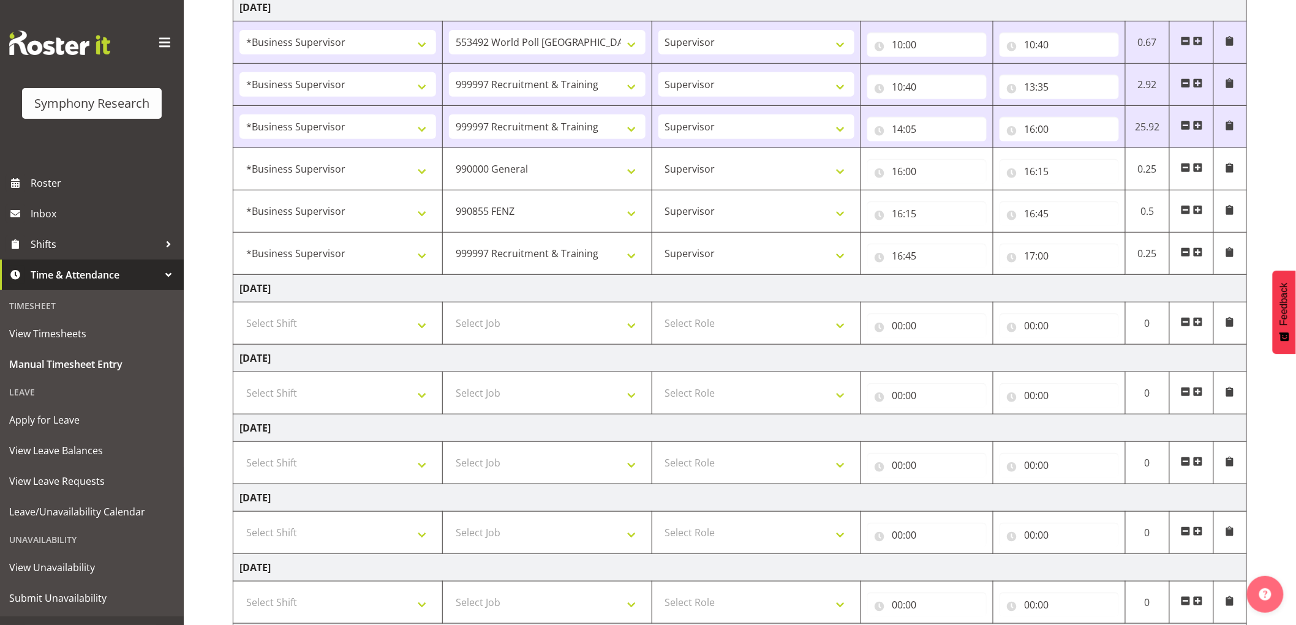
scroll to position [348, 0]
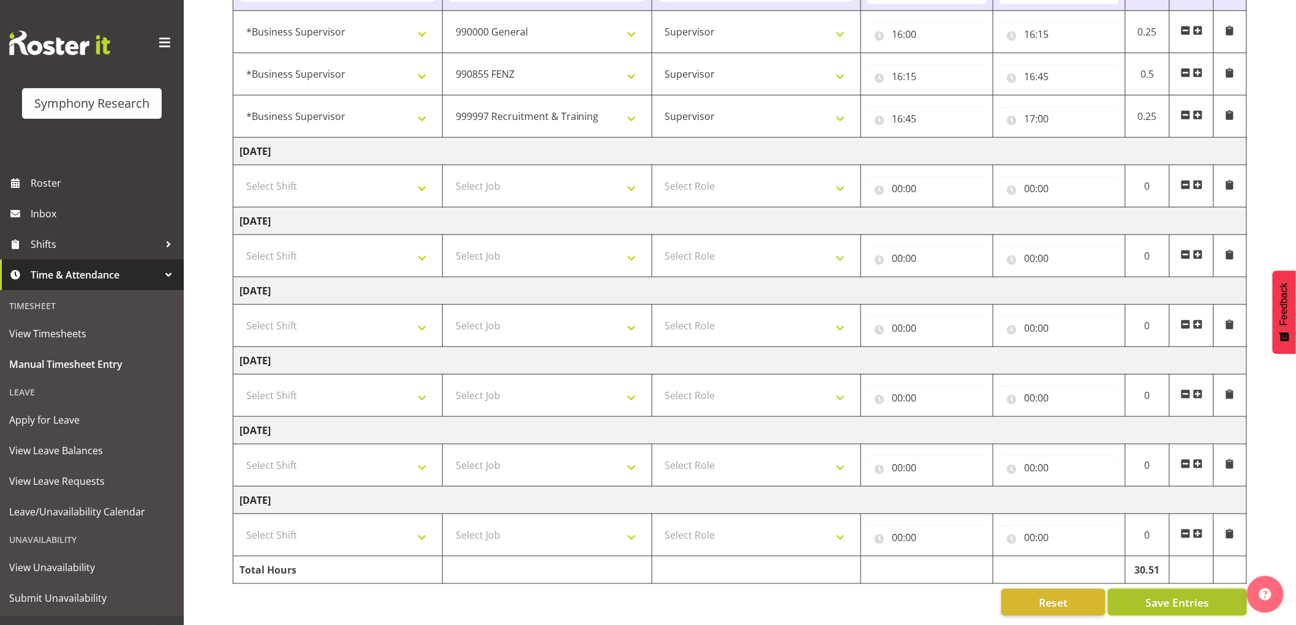
click at [1172, 598] on span "Save Entries" at bounding box center [1178, 603] width 64 height 16
